Goal: Task Accomplishment & Management: Manage account settings

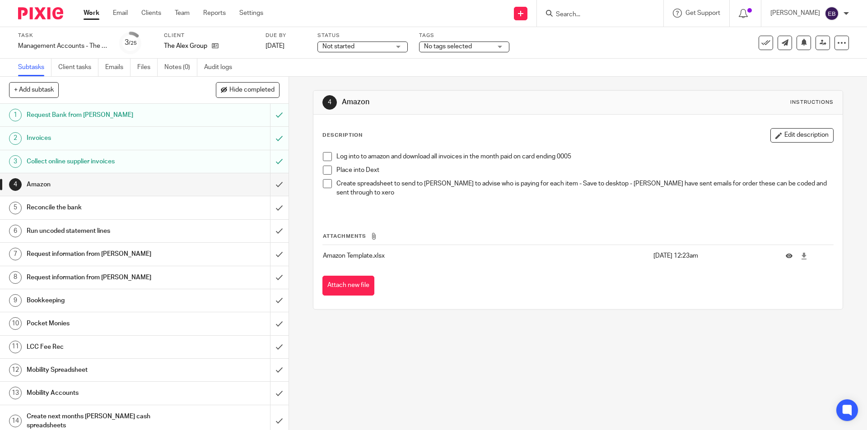
click at [92, 18] on link "Work" at bounding box center [92, 13] width 16 height 9
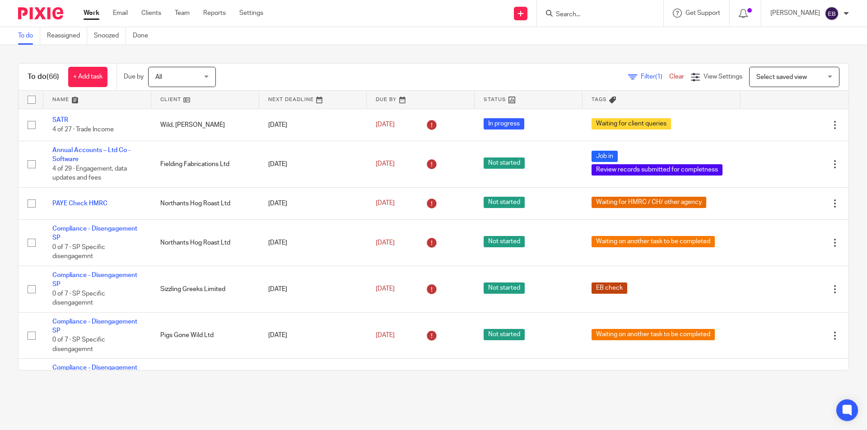
click at [592, 13] on input "Search" at bounding box center [595, 15] width 81 height 8
type input "arthur henry"
click at [608, 36] on link at bounding box center [632, 42] width 159 height 28
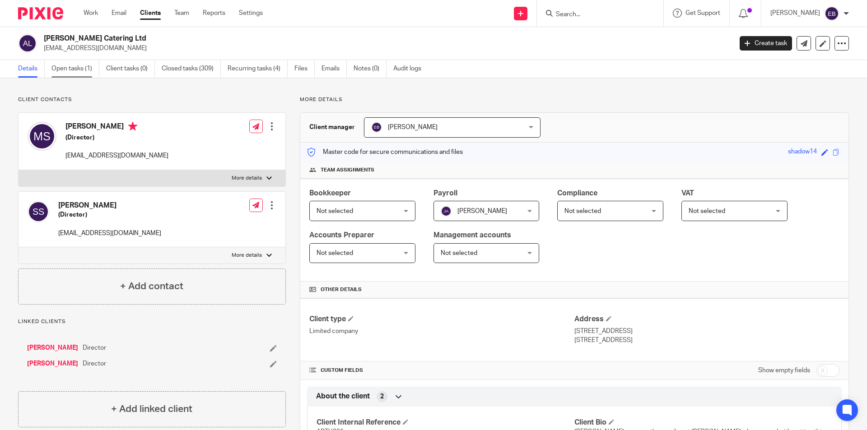
click at [77, 73] on link "Open tasks (1)" at bounding box center [75, 69] width 48 height 18
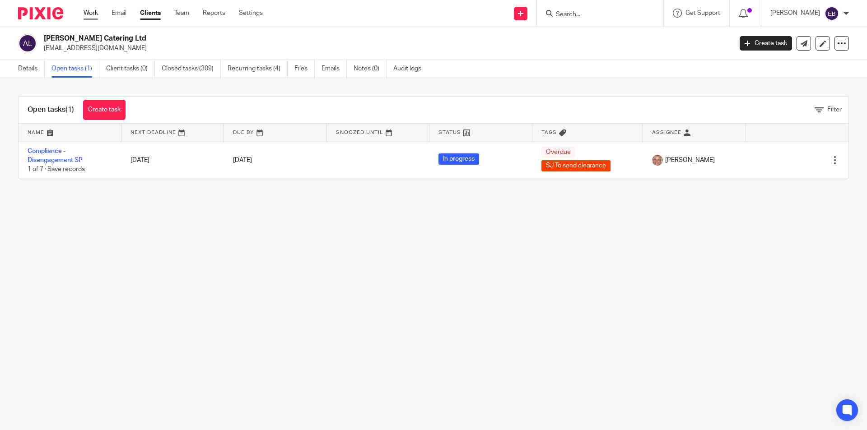
click at [94, 14] on link "Work" at bounding box center [91, 13] width 14 height 9
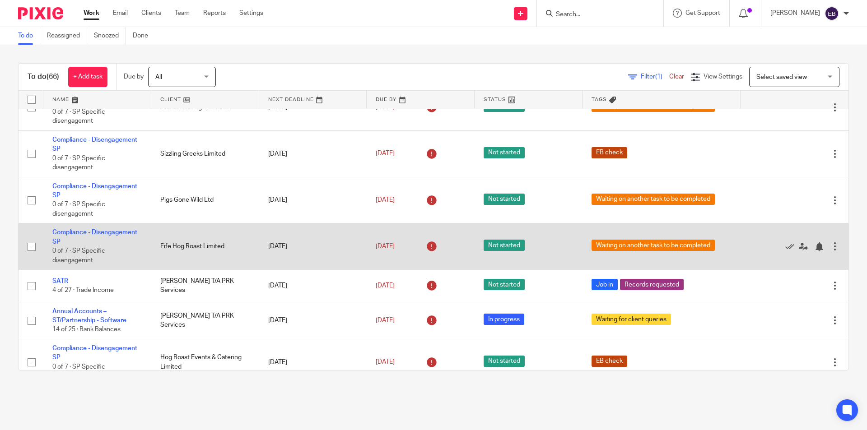
scroll to position [181, 0]
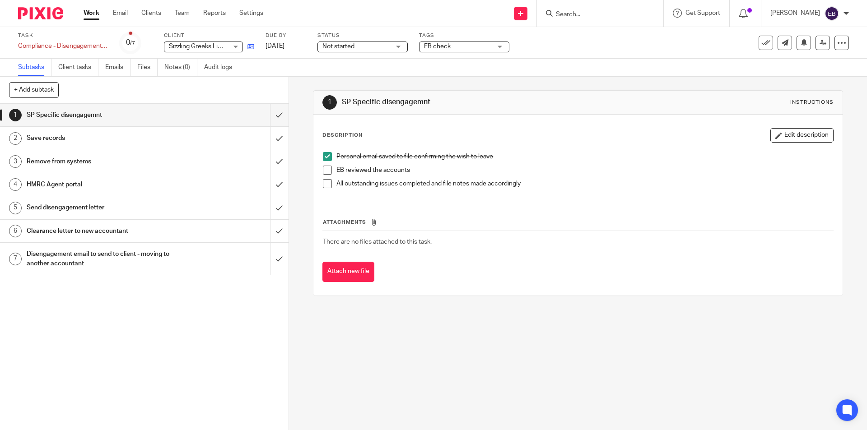
click at [248, 47] on icon at bounding box center [250, 46] width 7 height 7
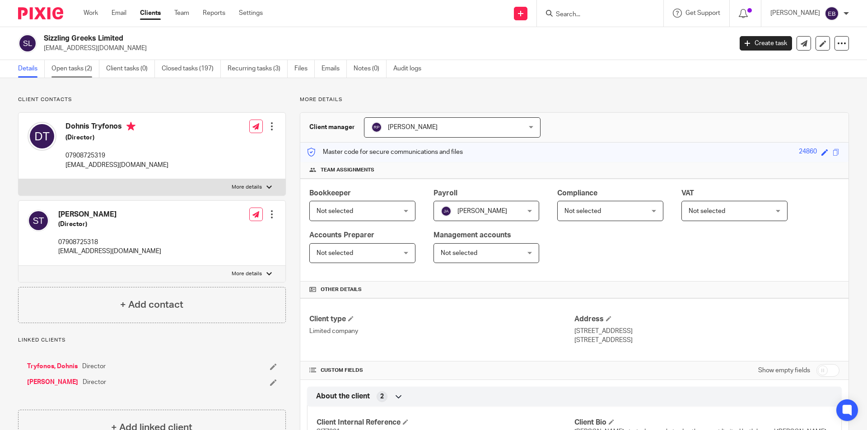
click at [70, 69] on link "Open tasks (2)" at bounding box center [75, 69] width 48 height 18
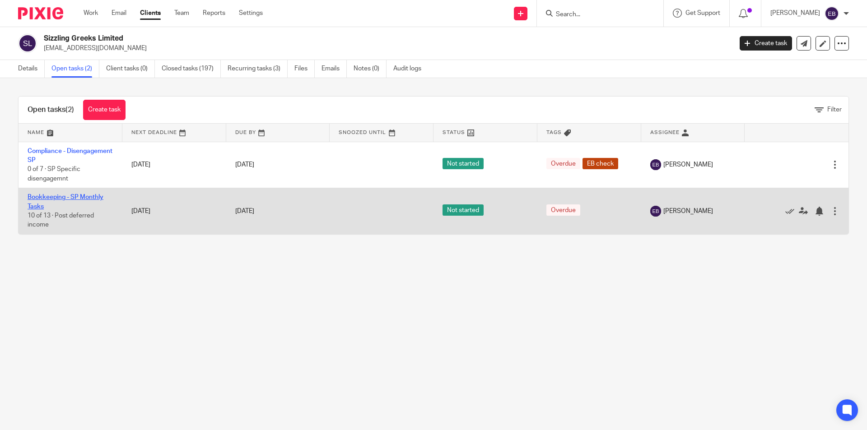
click at [61, 196] on link "Bookkeeping - SP Monthly Tasks" at bounding box center [66, 201] width 76 height 15
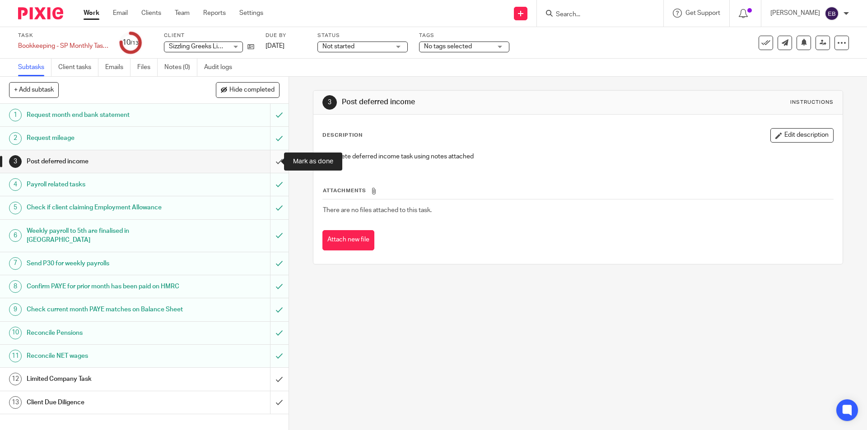
click at [272, 163] on input "submit" at bounding box center [144, 161] width 289 height 23
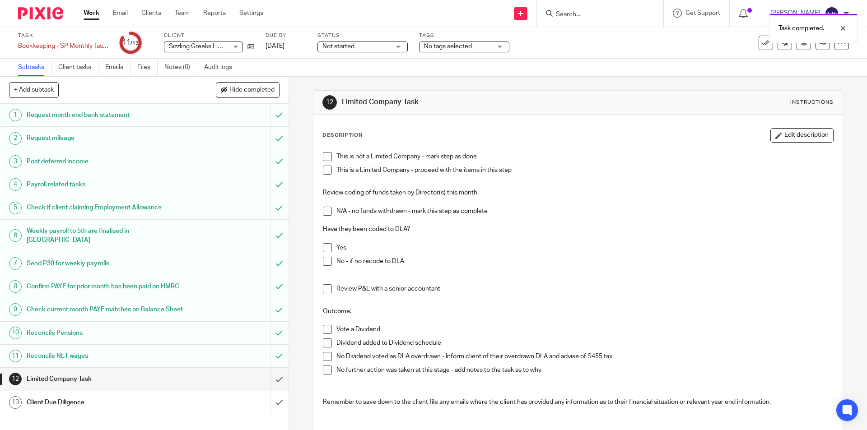
click at [325, 163] on li "This is not a Limited Company - mark step as done" at bounding box center [578, 159] width 510 height 14
click at [324, 167] on span at bounding box center [327, 170] width 9 height 9
click at [323, 247] on span at bounding box center [327, 247] width 9 height 9
click at [327, 327] on span at bounding box center [327, 329] width 9 height 9
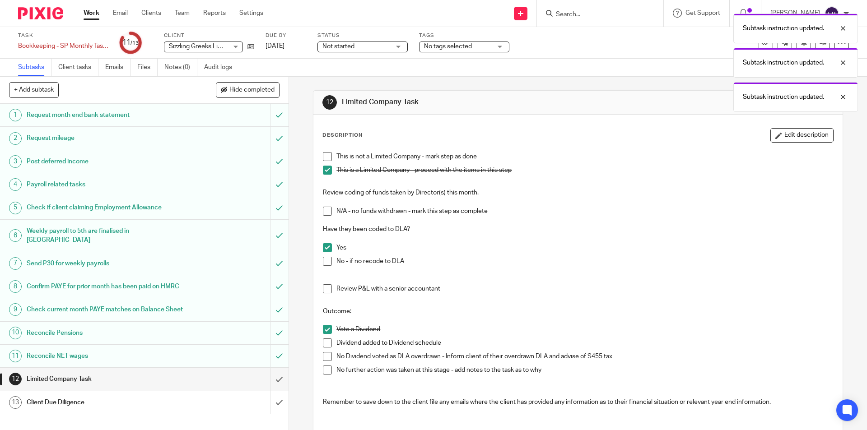
click at [326, 343] on span at bounding box center [327, 343] width 9 height 9
click at [272, 391] on input "submit" at bounding box center [144, 379] width 289 height 23
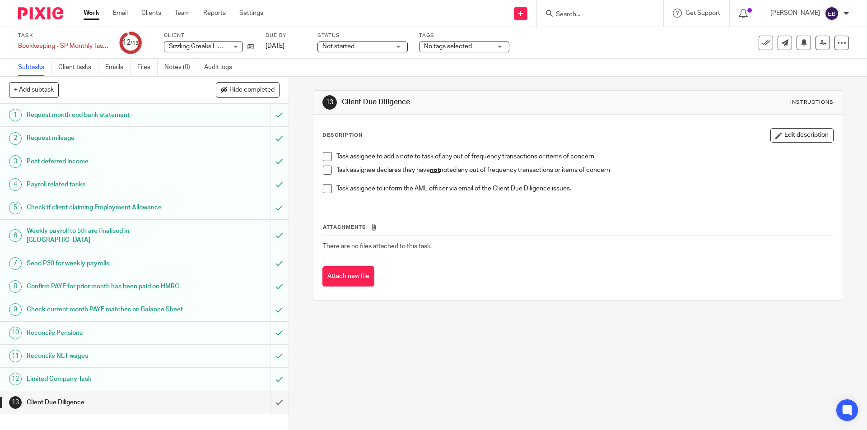
click at [324, 168] on span at bounding box center [327, 170] width 9 height 9
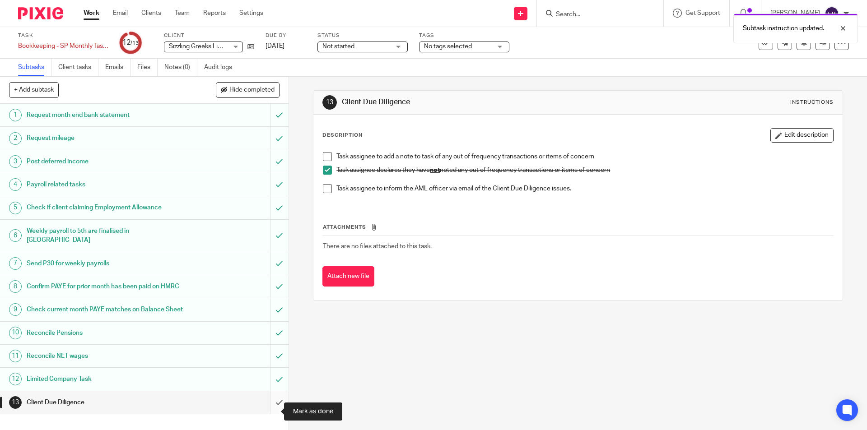
click at [268, 414] on input "submit" at bounding box center [144, 403] width 289 height 23
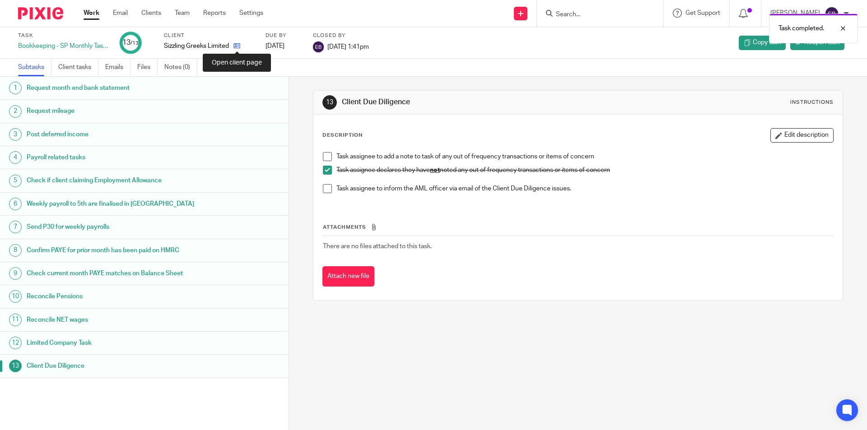
click at [236, 48] on icon at bounding box center [236, 45] width 7 height 7
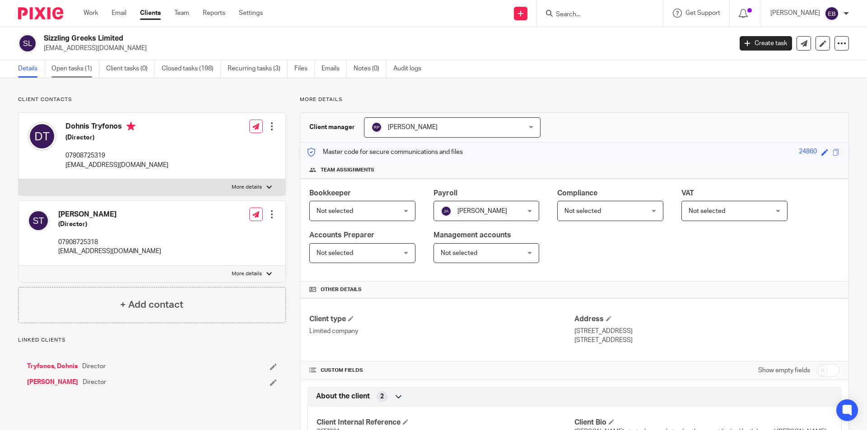
click at [75, 66] on link "Open tasks (1)" at bounding box center [75, 69] width 48 height 18
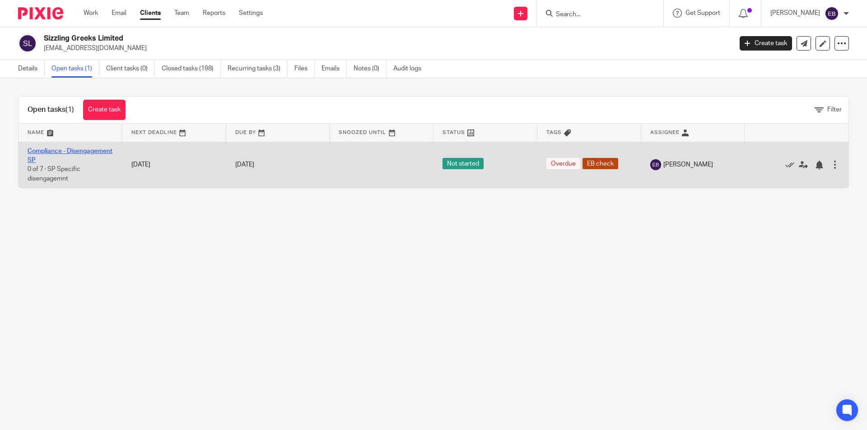
click at [56, 158] on link "Compliance - Disengagement SP" at bounding box center [70, 155] width 85 height 15
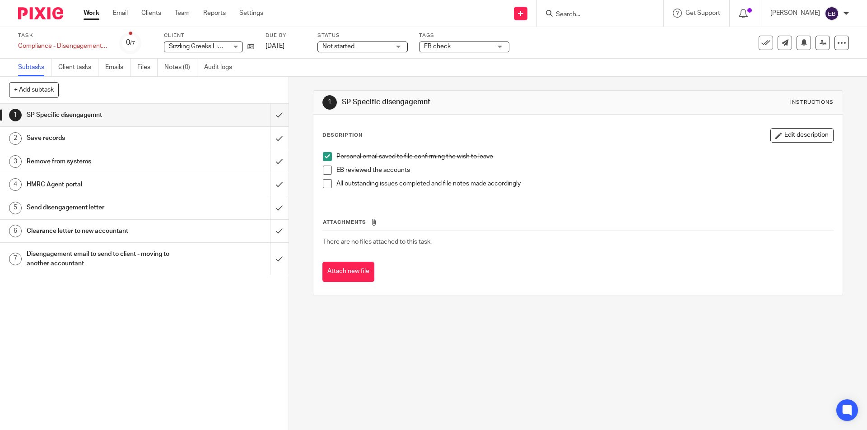
click at [326, 169] on span at bounding box center [327, 170] width 9 height 9
click at [462, 47] on span "EB check" at bounding box center [458, 46] width 68 height 9
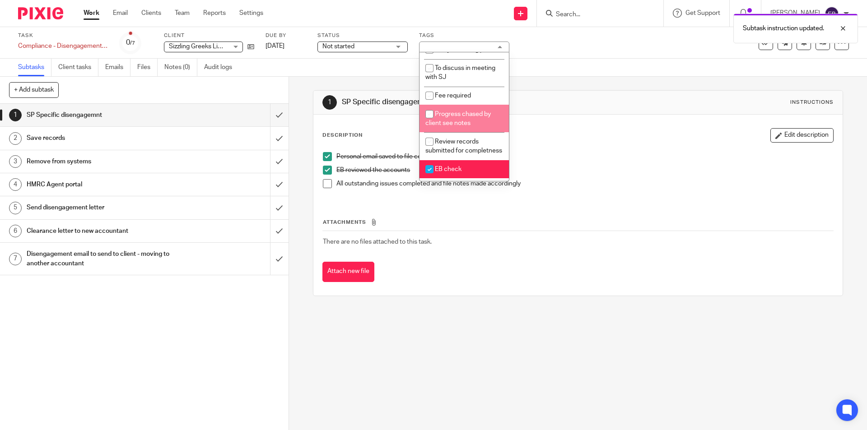
scroll to position [450, 0]
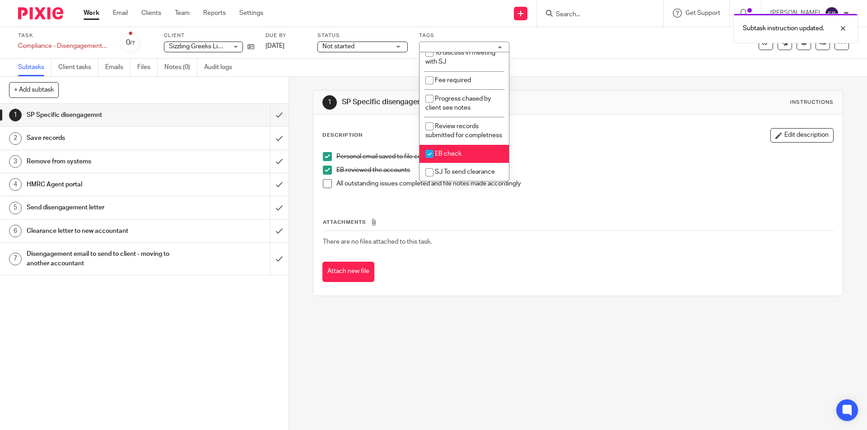
click at [457, 151] on span "EB check" at bounding box center [448, 154] width 27 height 6
checkbox input "false"
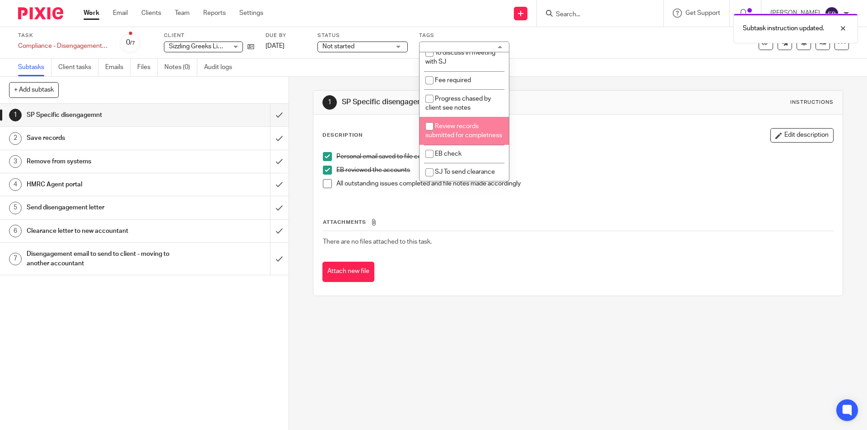
click at [564, 61] on div "Subtasks Client tasks Emails Files Notes (0) Audit logs" at bounding box center [433, 68] width 867 height 18
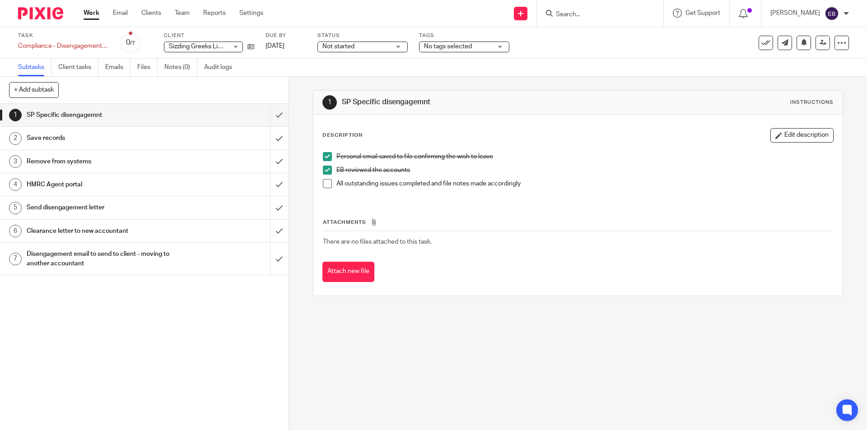
click at [325, 181] on span at bounding box center [327, 183] width 9 height 9
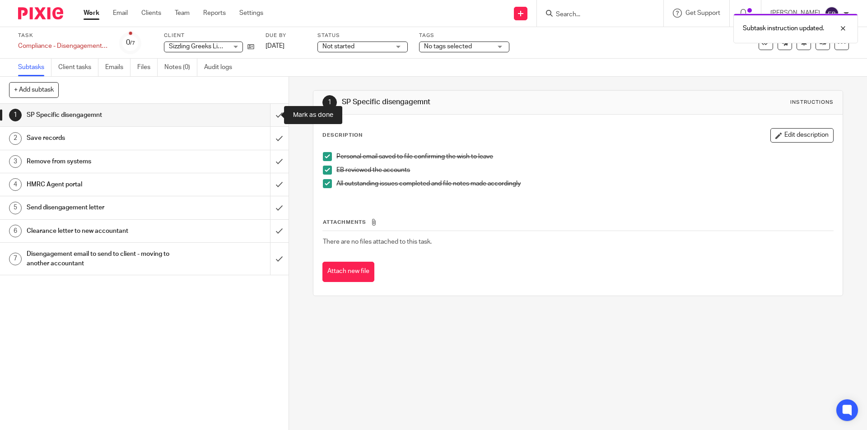
click at [270, 114] on input "submit" at bounding box center [144, 115] width 289 height 23
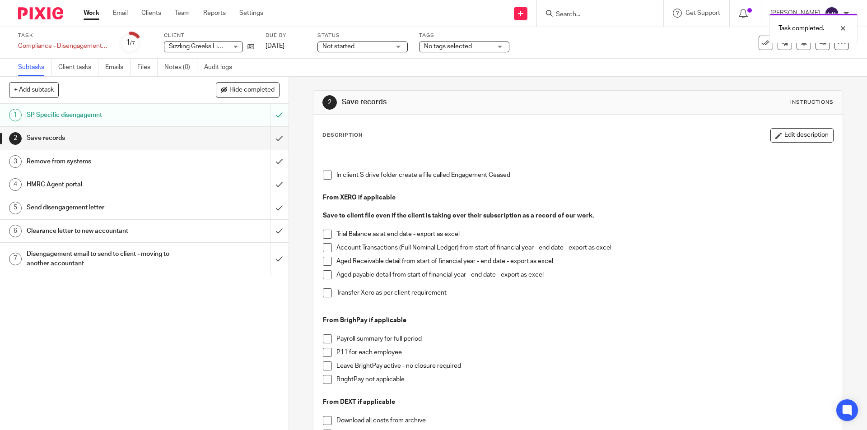
click at [328, 49] on span "Not started" at bounding box center [338, 46] width 32 height 6
click at [343, 79] on span "In progress" at bounding box center [340, 79] width 32 height 6
click at [816, 46] on link at bounding box center [823, 43] width 14 height 14
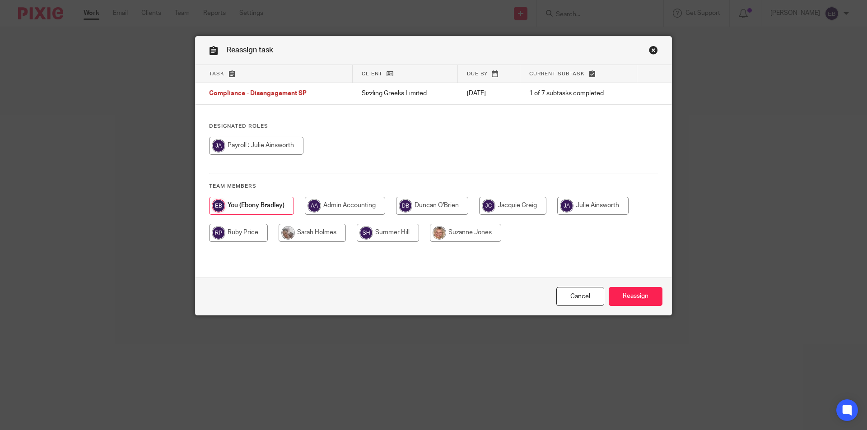
click at [322, 235] on input "radio" at bounding box center [312, 233] width 67 height 18
radio input "true"
click at [653, 298] on input "Reassign" at bounding box center [636, 296] width 54 height 19
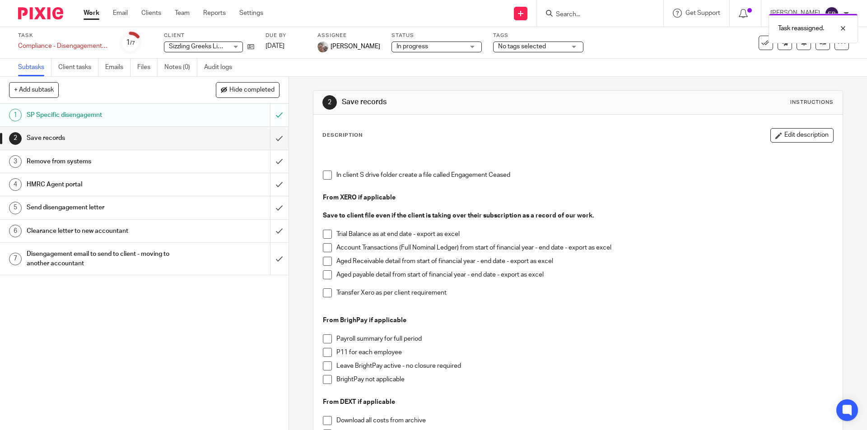
click at [99, 13] on link "Work" at bounding box center [92, 13] width 16 height 9
